Goal: Task Accomplishment & Management: Manage account settings

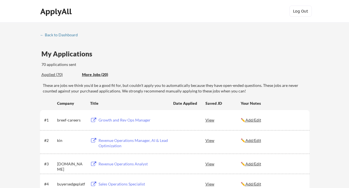
scroll to position [252, 0]
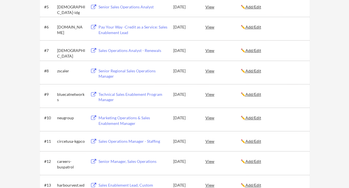
scroll to position [56, 0]
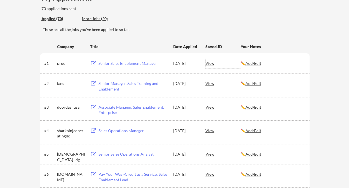
click at [207, 63] on div "View" at bounding box center [223, 63] width 35 height 10
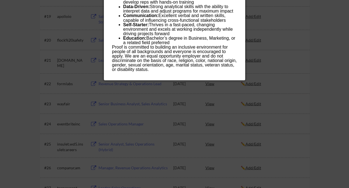
scroll to position [364, 0]
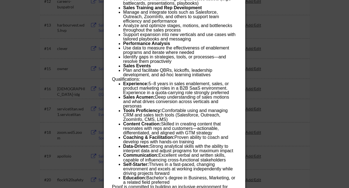
click at [200, 93] on li "Experience: 5–8 years in sales enablement, sales, or product marketing roles in…" at bounding box center [180, 88] width 114 height 13
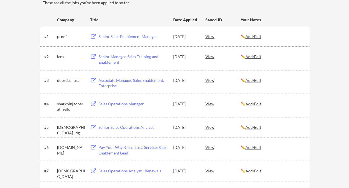
scroll to position [56, 0]
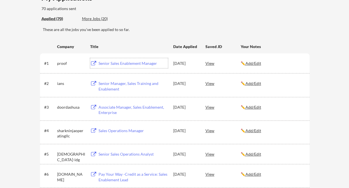
click at [124, 61] on div "Senior Sales Enablement Manager" at bounding box center [133, 64] width 69 height 6
click at [259, 62] on u "Add/Edit" at bounding box center [254, 63] width 16 height 5
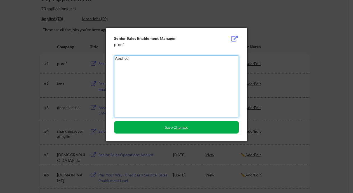
type textarea "Applied"
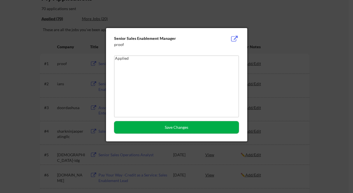
click at [183, 124] on button "Save Changes" at bounding box center [176, 127] width 125 height 12
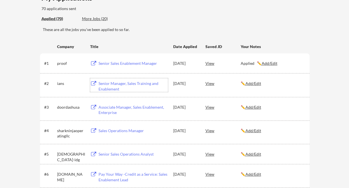
click at [117, 88] on div "Senior Manager, Sales Training and Enablement" at bounding box center [133, 86] width 69 height 11
click at [257, 85] on u "Add/Edit" at bounding box center [254, 83] width 16 height 5
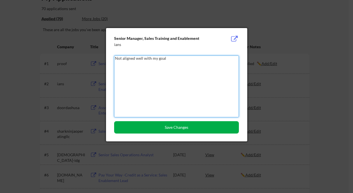
type textarea "Not aligned well with my goal"
click at [182, 125] on button "Save Changes" at bounding box center [176, 127] width 125 height 12
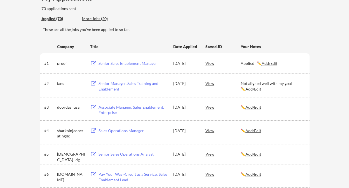
click at [105, 111] on div "Associate Manager, Sales Enablement, Enterprise" at bounding box center [133, 110] width 69 height 11
click at [256, 106] on u "Add/Edit" at bounding box center [254, 107] width 16 height 5
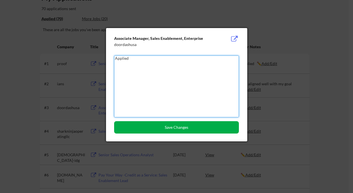
type textarea "Applied"
click at [174, 126] on button "Save Changes" at bounding box center [176, 127] width 125 height 12
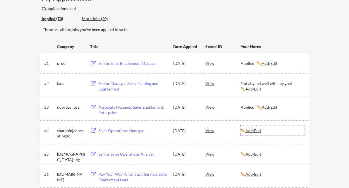
click at [259, 129] on u "Add/Edit" at bounding box center [254, 131] width 16 height 5
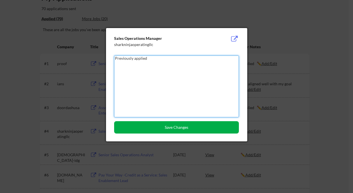
click at [178, 125] on button "Save Changes" at bounding box center [176, 127] width 125 height 12
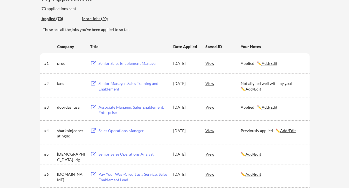
click at [113, 130] on div "Sales Operations Manager" at bounding box center [133, 131] width 69 height 6
click at [285, 130] on u "Add/Edit" at bounding box center [288, 131] width 16 height 5
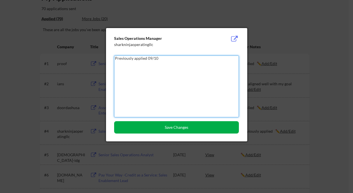
click at [189, 129] on button "Save Changes" at bounding box center [176, 127] width 125 height 12
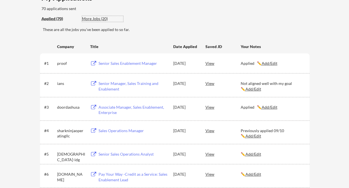
click at [93, 17] on div "More Jobs (20)" at bounding box center [102, 19] width 41 height 6
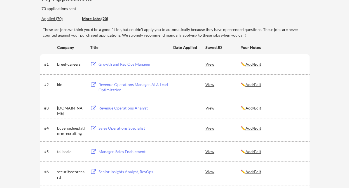
click at [49, 17] on div "Applied (70)" at bounding box center [59, 19] width 36 height 6
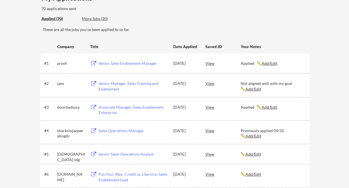
click at [268, 64] on u "Add/Edit" at bounding box center [270, 63] width 16 height 5
type textarea "Applied"
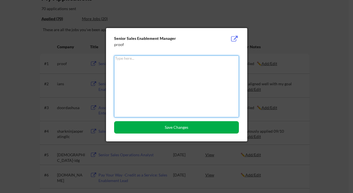
click at [191, 126] on button "Save Changes" at bounding box center [176, 127] width 125 height 12
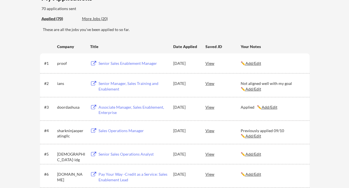
click at [248, 90] on u "Add/Edit" at bounding box center [254, 89] width 16 height 5
type textarea "Not aligned well with my goal"
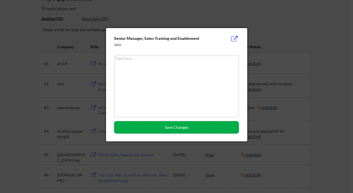
click at [185, 127] on button "Save Changes" at bounding box center [176, 127] width 125 height 12
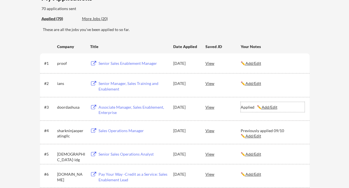
click at [267, 107] on u "Add/Edit" at bounding box center [270, 107] width 16 height 5
type textarea "Applied"
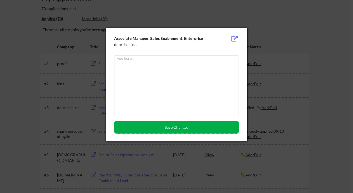
click at [178, 127] on button "Save Changes" at bounding box center [176, 127] width 125 height 12
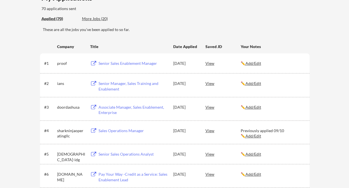
click at [250, 136] on u "Add/Edit" at bounding box center [254, 136] width 16 height 5
type textarea "Previously applied 09/10"
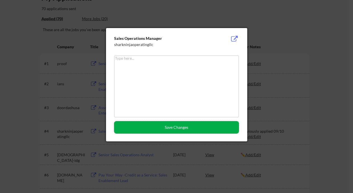
click at [187, 128] on button "Save Changes" at bounding box center [176, 127] width 125 height 12
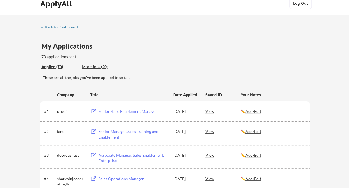
scroll to position [0, 0]
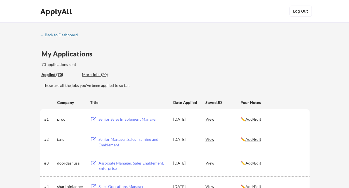
click at [95, 75] on div "More Jobs (20)" at bounding box center [102, 75] width 41 height 6
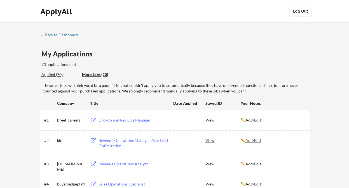
click at [139, 118] on div "Growth and Rev Ops Manager" at bounding box center [133, 121] width 69 height 6
click at [103, 120] on div "Growth and Rev Ops Manager" at bounding box center [133, 121] width 69 height 6
